Goal: Information Seeking & Learning: Learn about a topic

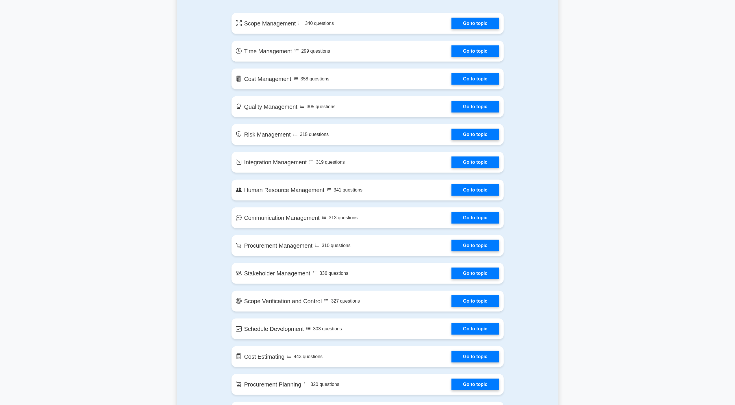
scroll to position [345, 0]
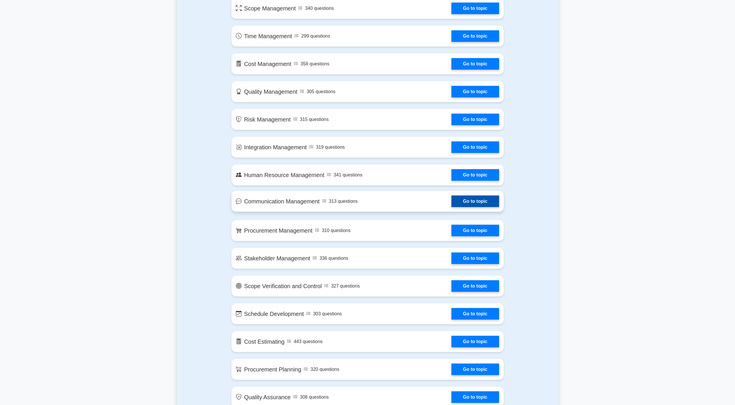
click at [494, 197] on link "Go to topic" at bounding box center [475, 201] width 47 height 12
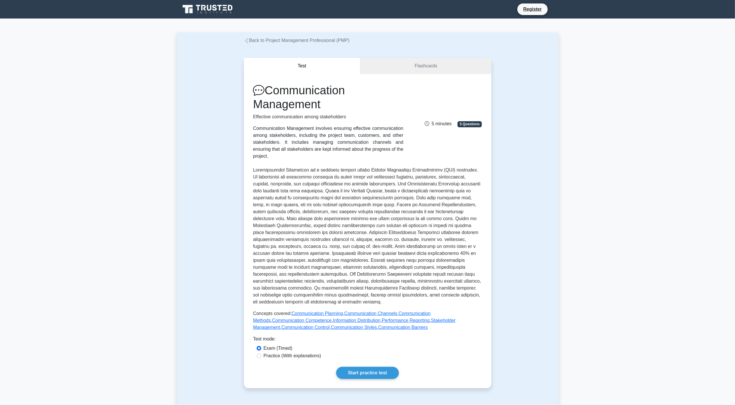
click at [494, 197] on div "Test Flashcards Communication Management Effective communication among stakehol…" at bounding box center [368, 223] width 254 height 358
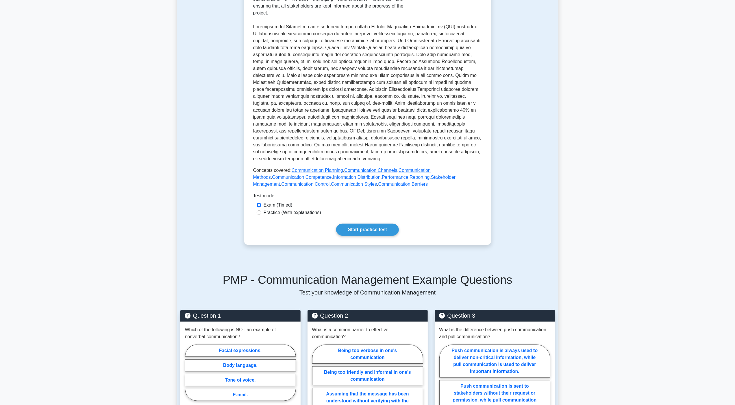
scroll to position [111, 0]
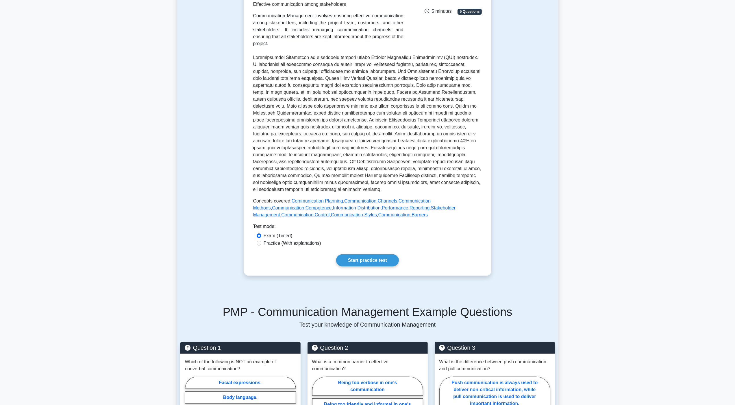
click at [333, 205] on link "Information Distribution" at bounding box center [357, 207] width 48 height 5
